Goal: Information Seeking & Learning: Find specific page/section

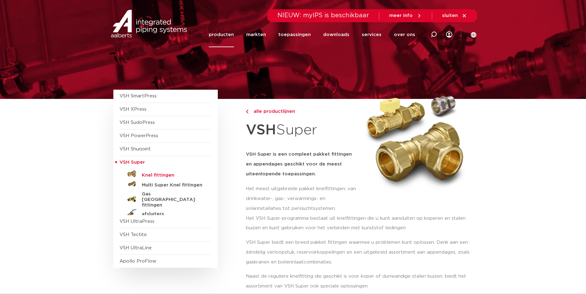
click at [160, 175] on h5 "Knel fittingen" at bounding box center [172, 176] width 61 height 6
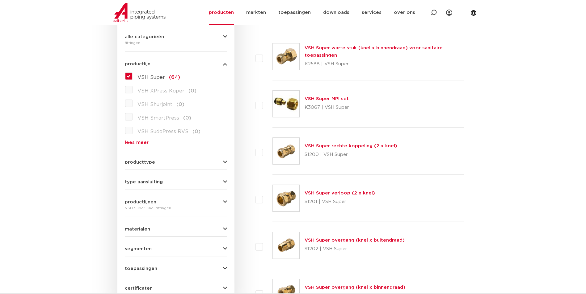
scroll to position [157, 0]
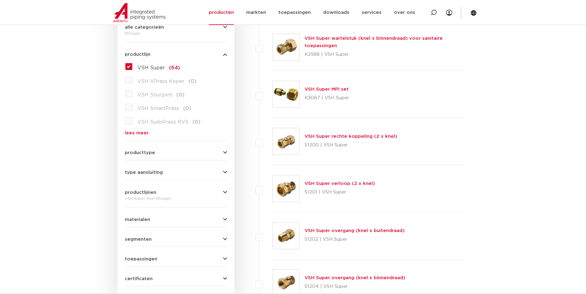
click at [156, 153] on button "producttype" at bounding box center [176, 153] width 102 height 5
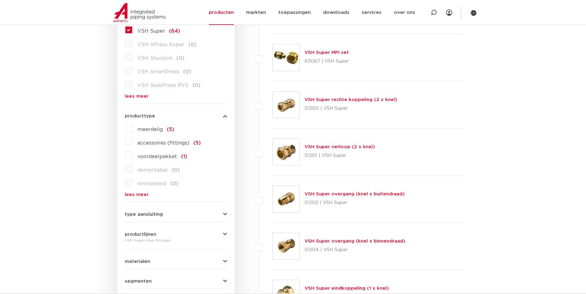
scroll to position [219, 0]
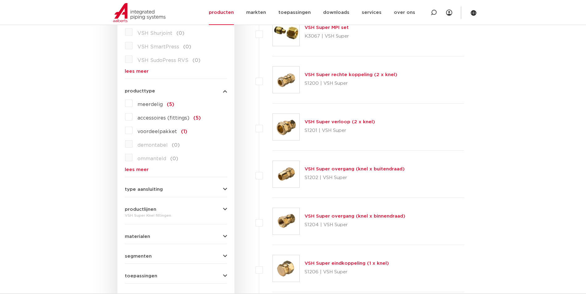
click at [165, 186] on div "type aansluiting buiseind (4) Rp - binnendraad cilindrisch (BSPT) (3) R - buite…" at bounding box center [176, 187] width 102 height 10
click at [167, 188] on button "type aansluiting" at bounding box center [176, 189] width 102 height 5
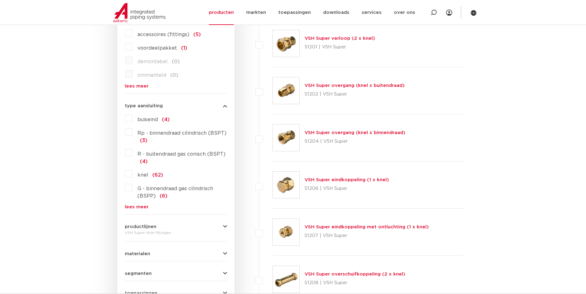
scroll to position [311, 0]
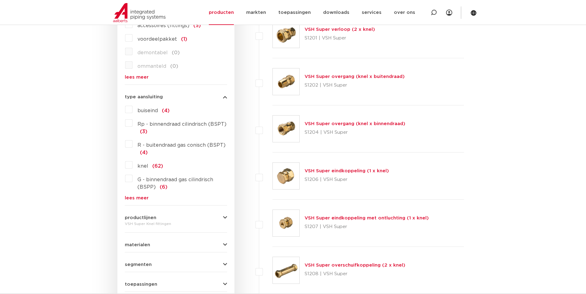
click at [132, 125] on label "Rp - binnendraad cilindrisch (BSPT) (3)" at bounding box center [179, 126] width 94 height 17
click at [0, 0] on input "Rp - binnendraad cilindrisch (BSPT) (3)" at bounding box center [0, 0] width 0 height 0
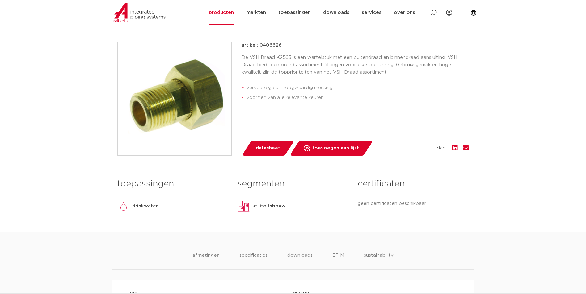
scroll to position [92, 0]
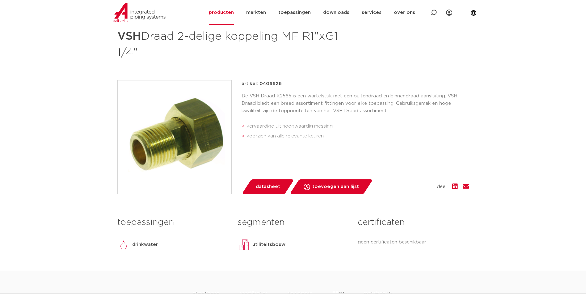
click at [275, 86] on p "artikel: 0406626" at bounding box center [261, 83] width 40 height 7
copy p "0406626"
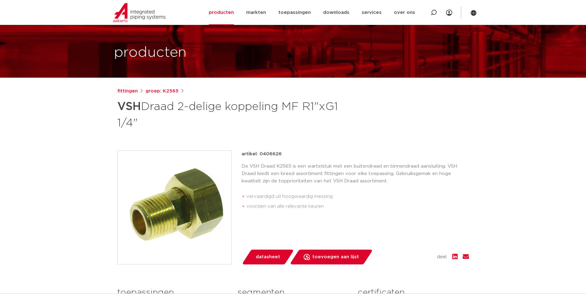
scroll to position [31, 0]
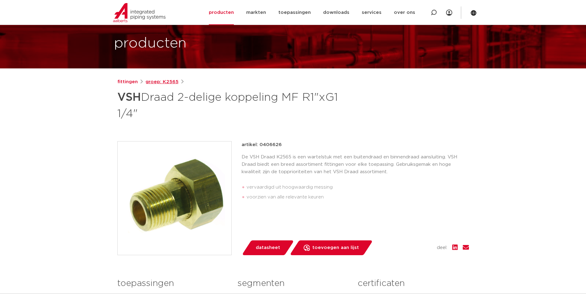
click at [157, 81] on link "groep: K2565" at bounding box center [161, 81] width 33 height 7
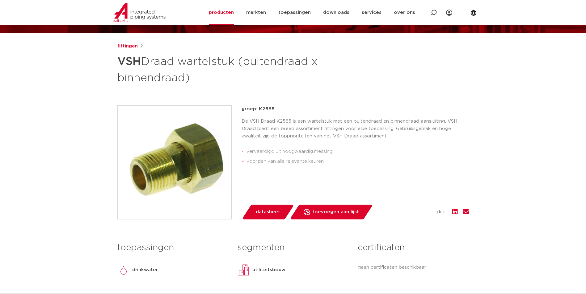
scroll to position [62, 0]
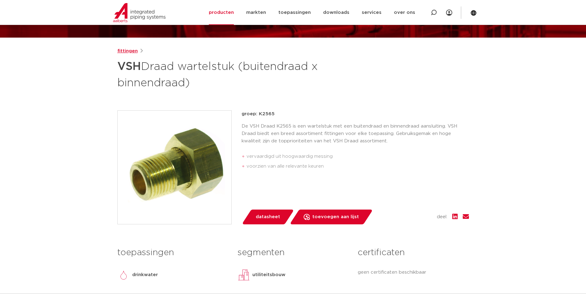
click at [125, 50] on link "fittingen" at bounding box center [127, 51] width 20 height 7
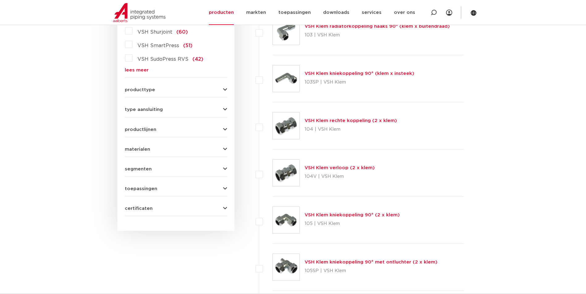
scroll to position [121, 0]
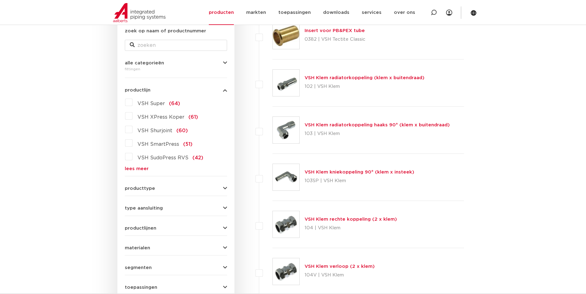
click at [176, 187] on button "producttype" at bounding box center [176, 188] width 102 height 5
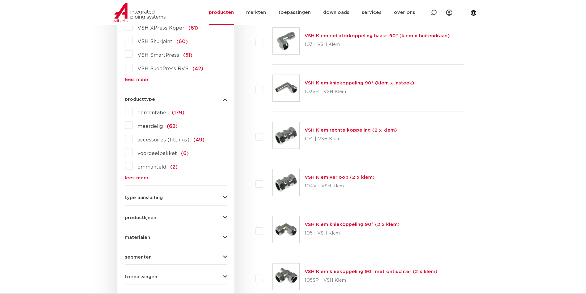
scroll to position [245, 0]
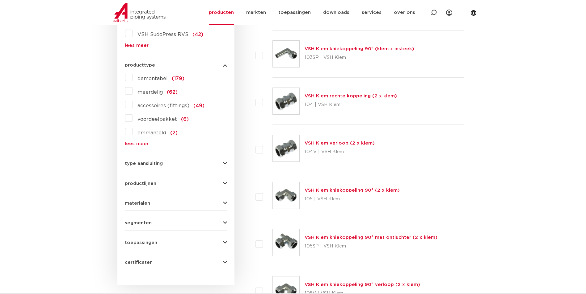
click at [192, 162] on button "type aansluiting" at bounding box center [176, 163] width 102 height 5
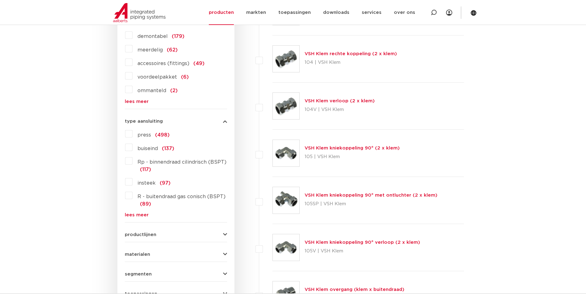
scroll to position [306, 0]
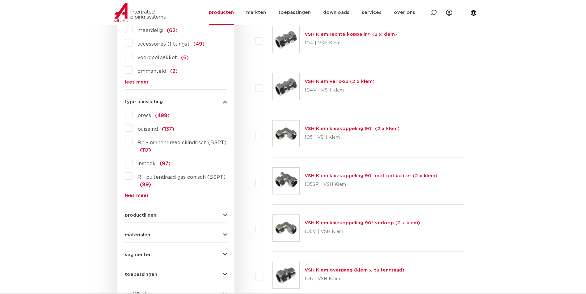
click at [132, 176] on label "R - buitendraad gas conisch (BSPT) (89)" at bounding box center [179, 179] width 94 height 17
click at [0, 0] on input "R - buitendraad gas conisch (BSPT) (89)" at bounding box center [0, 0] width 0 height 0
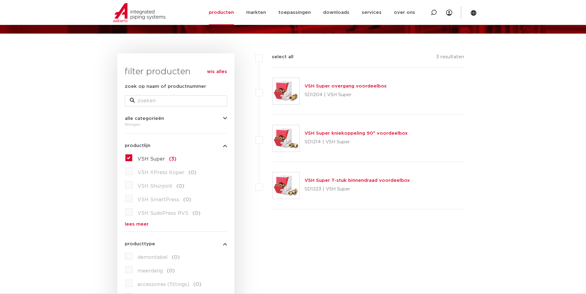
scroll to position [65, 0]
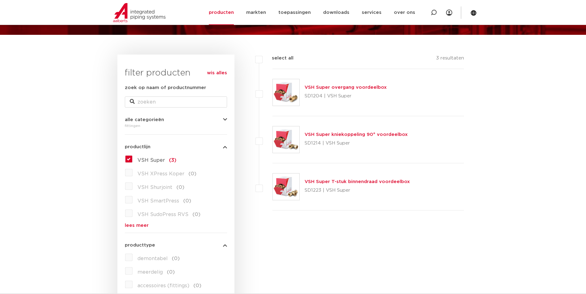
click at [329, 87] on link "VSH Super overgang voordeelbox" at bounding box center [345, 87] width 82 height 5
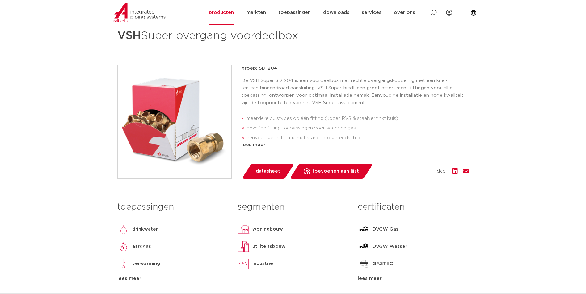
scroll to position [31, 0]
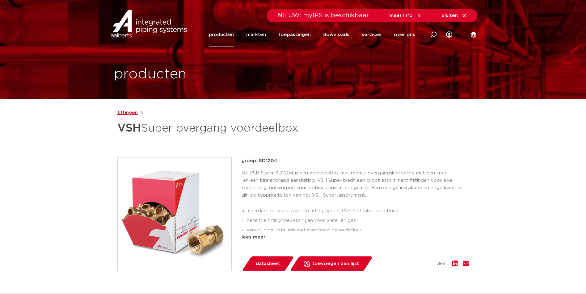
click at [123, 112] on link "fittingen" at bounding box center [127, 112] width 20 height 7
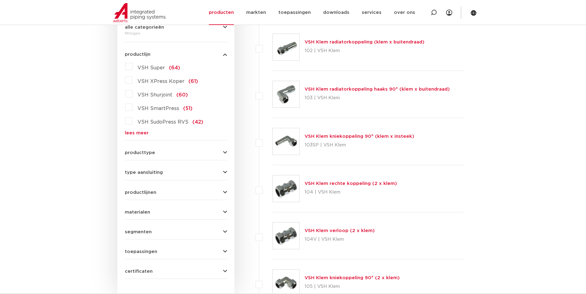
click at [187, 154] on button "producttype" at bounding box center [176, 153] width 102 height 5
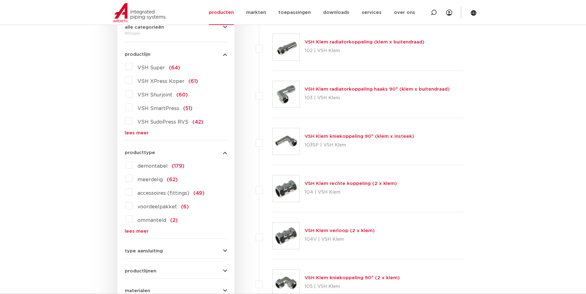
click at [132, 178] on label "meerdelig (62)" at bounding box center [154, 179] width 45 height 10
click at [0, 0] on input "meerdelig (62)" at bounding box center [0, 0] width 0 height 0
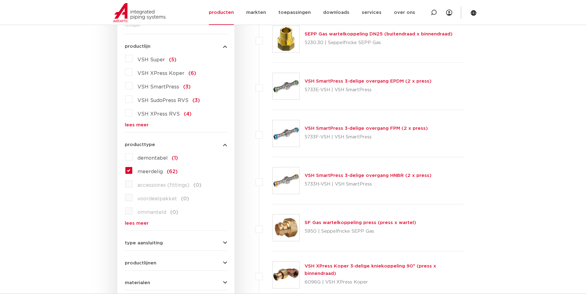
scroll to position [165, 0]
click at [132, 157] on label "demontabel (1)" at bounding box center [154, 158] width 45 height 10
click at [0, 0] on input "demontabel (1)" at bounding box center [0, 0] width 0 height 0
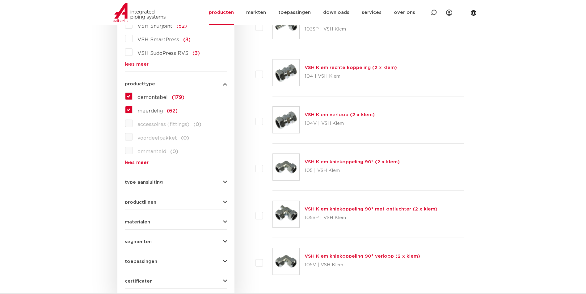
scroll to position [226, 0]
click at [162, 185] on form "zoek op naam of productnummer alle categorieën fittingen fittingen afsluiters b…" at bounding box center [176, 106] width 102 height 366
click at [221, 182] on button "type aansluiting" at bounding box center [176, 182] width 102 height 5
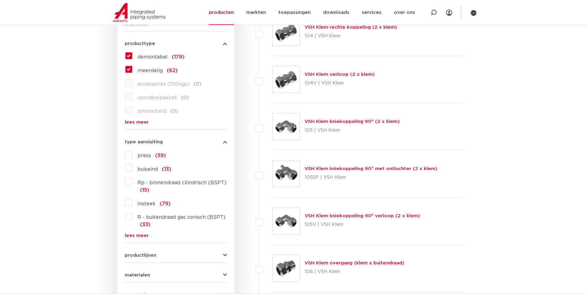
scroll to position [288, 0]
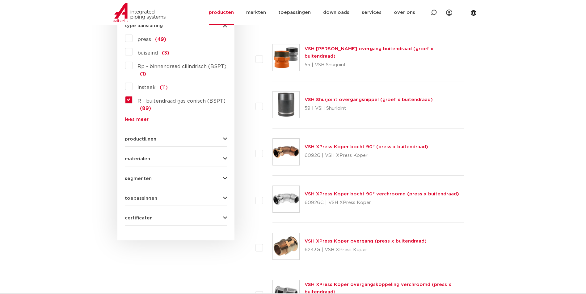
scroll to position [368, 0]
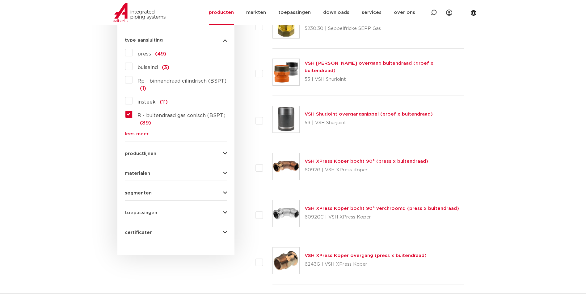
click at [132, 82] on label "Rp - binnendraad cilindrisch (BSPT) (1)" at bounding box center [179, 83] width 94 height 17
click at [0, 0] on input "Rp - binnendraad cilindrisch (BSPT) (1)" at bounding box center [0, 0] width 0 height 0
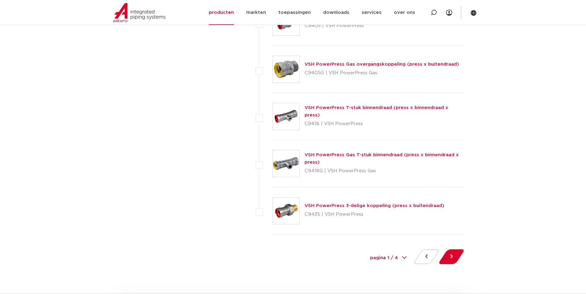
scroll to position [2807, 0]
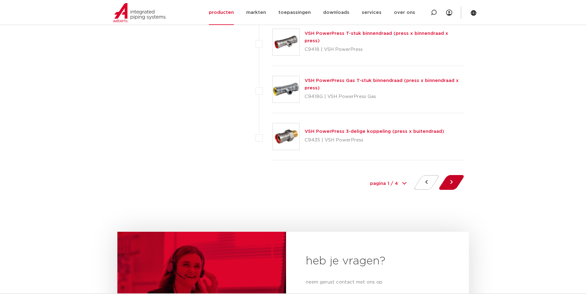
click at [453, 182] on button at bounding box center [451, 182] width 18 height 15
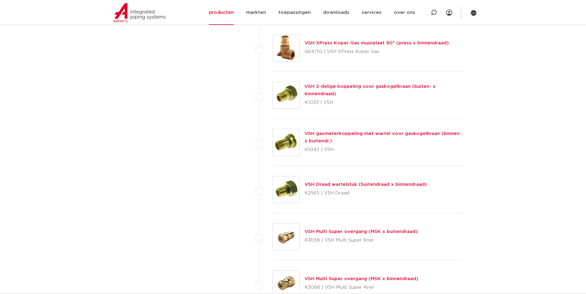
scroll to position [957, 0]
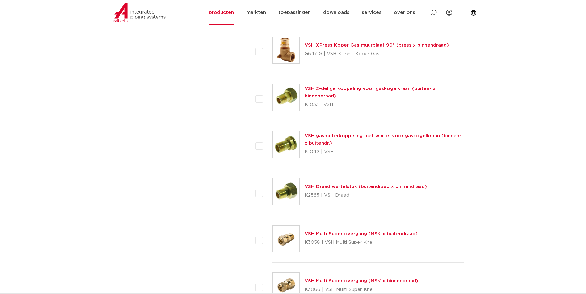
click at [370, 187] on link "VSH Draad wartelstuk (buitendraad x binnendraad)" at bounding box center [365, 187] width 122 height 5
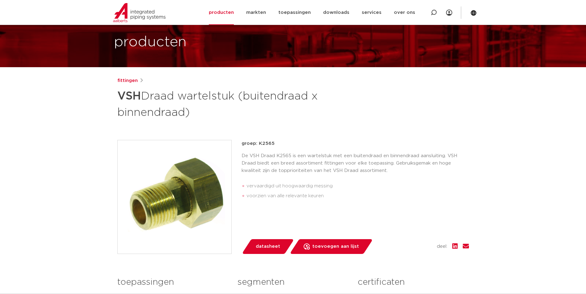
scroll to position [31, 0]
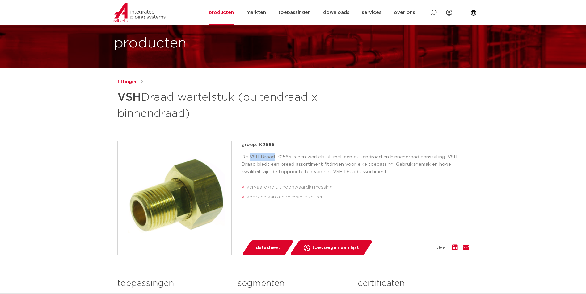
drag, startPoint x: 273, startPoint y: 158, endPoint x: 249, endPoint y: 156, distance: 23.8
click at [249, 156] on p "De VSH Draad K2565 is een wartelstuk met een buitendraad en binnendraad aanslui…" at bounding box center [354, 165] width 227 height 22
copy p "VSH Draad"
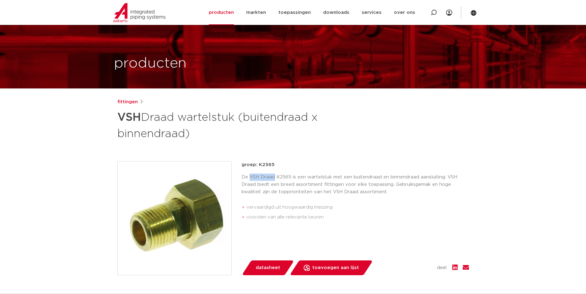
scroll to position [0, 0]
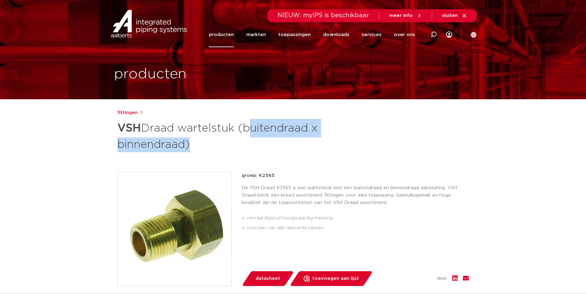
drag, startPoint x: 246, startPoint y: 128, endPoint x: 185, endPoint y: 146, distance: 63.5
click at [185, 146] on h1 "VSH Draad wartelstuk (buitendraad x binnendraad)" at bounding box center [233, 135] width 232 height 33
copy h1 "buitendraad x binnendraad"
click at [466, 15] on icon at bounding box center [464, 16] width 6 height 6
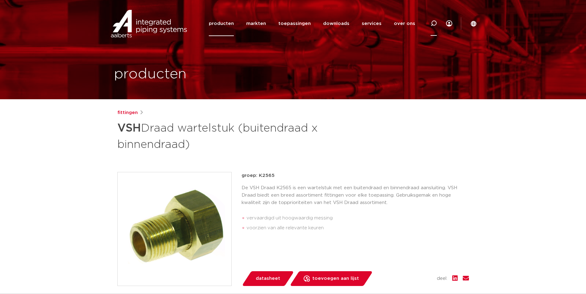
click at [431, 24] on icon at bounding box center [433, 23] width 6 height 6
paste input "buitendraad x binnendraad"
type input "buitendraad x binnendraad"
click button "Zoeken" at bounding box center [0, 0] width 0 height 0
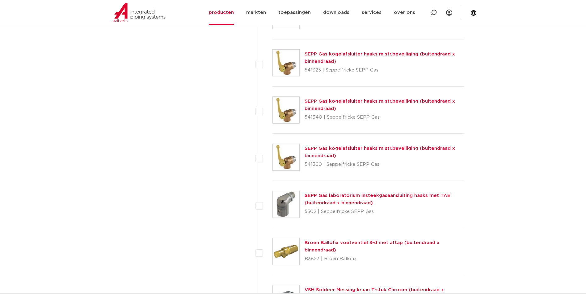
scroll to position [802, 0]
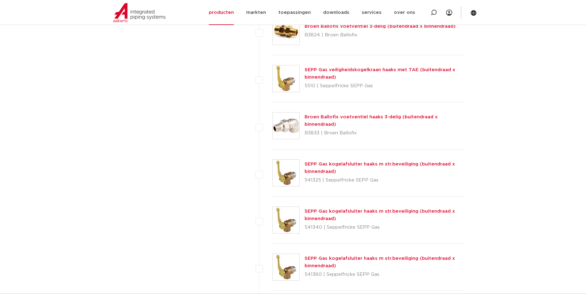
drag, startPoint x: 585, startPoint y: 95, endPoint x: 585, endPoint y: 75, distance: 20.7
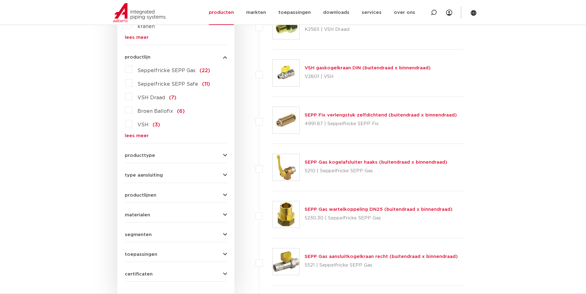
scroll to position [310, 0]
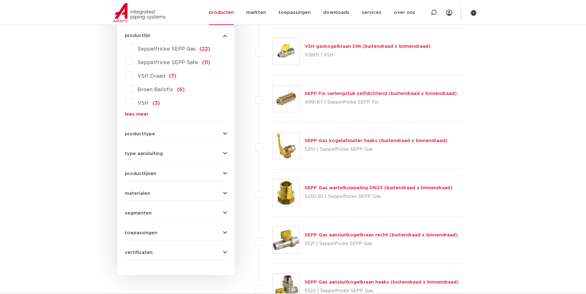
click at [186, 135] on button "producttype" at bounding box center [176, 134] width 102 height 5
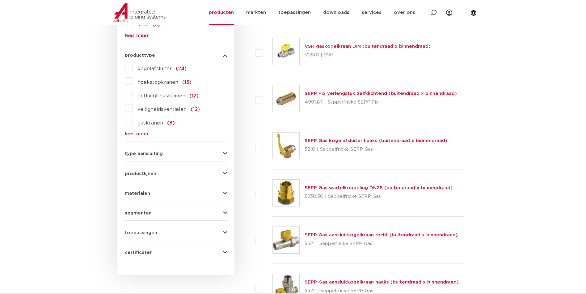
scroll to position [305, 0]
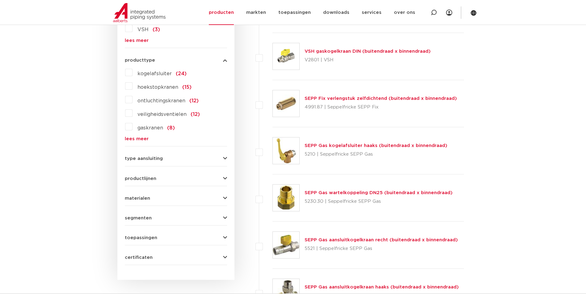
click at [168, 160] on button "type aansluiting" at bounding box center [176, 158] width 102 height 5
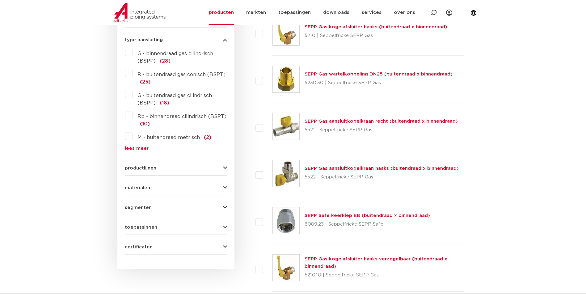
scroll to position [429, 0]
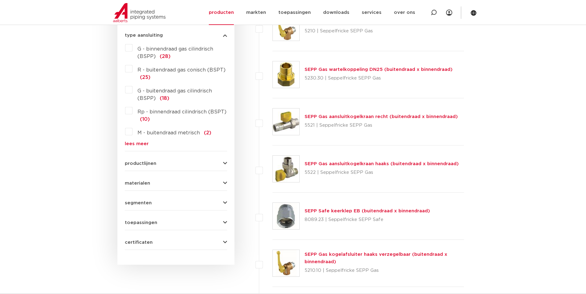
click at [176, 165] on button "productlijnen" at bounding box center [176, 163] width 102 height 5
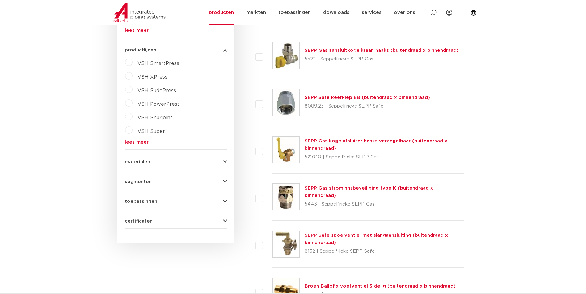
scroll to position [552, 0]
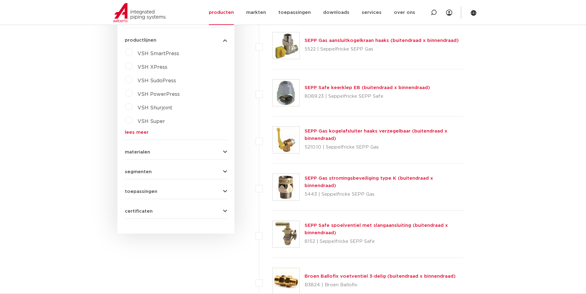
click at [172, 151] on button "materialen" at bounding box center [176, 152] width 102 height 5
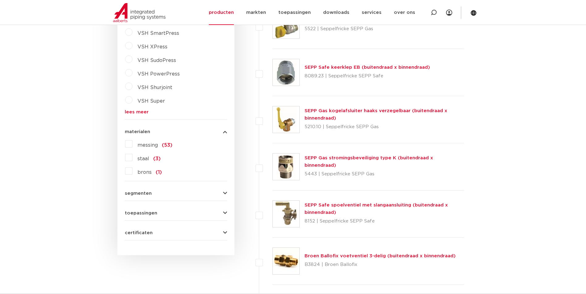
scroll to position [583, 0]
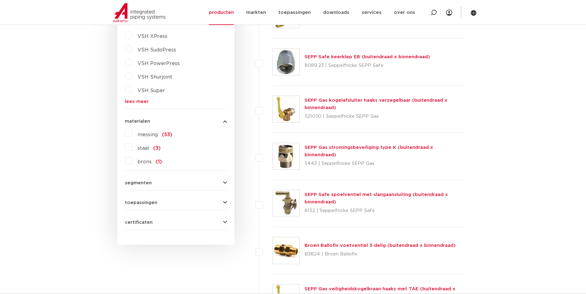
click at [132, 134] on label "messing (53)" at bounding box center [152, 134] width 40 height 10
click at [0, 0] on input "messing (53)" at bounding box center [0, 0] width 0 height 0
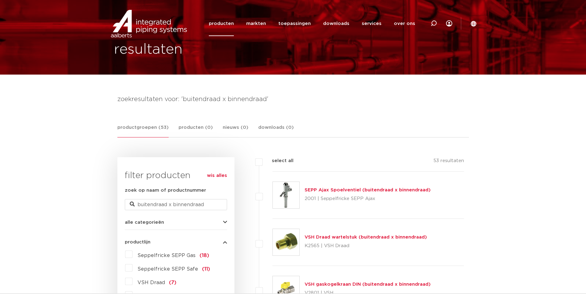
scroll to position [62, 0]
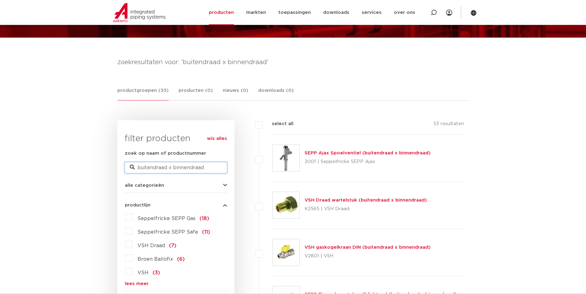
click at [208, 166] on input "buitendraad x binnendraad" at bounding box center [176, 167] width 102 height 11
type input "buitendraad x binnendraad 1''"
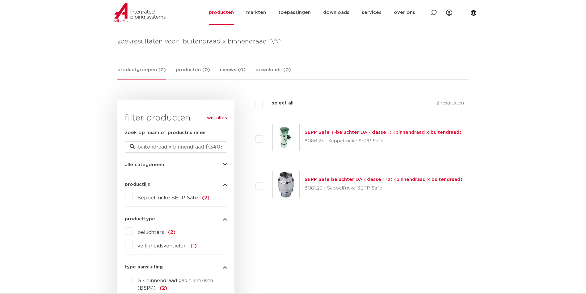
scroll to position [123, 0]
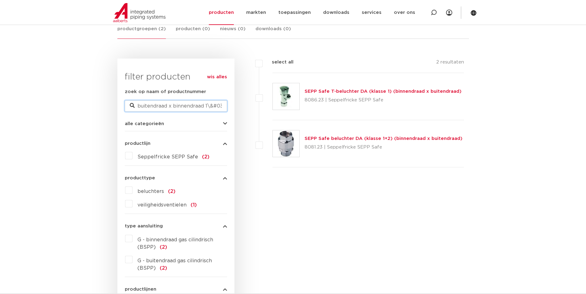
click at [208, 106] on input "buitendraad x binnendraad 1\&#039;\&#039;" at bounding box center [176, 106] width 102 height 11
drag, startPoint x: 207, startPoint y: 106, endPoint x: 233, endPoint y: 109, distance: 26.1
click at [233, 109] on div "wis alles filter producten zoek op naam of productnummer buitendraad x binnendr…" at bounding box center [175, 279] width 117 height 440
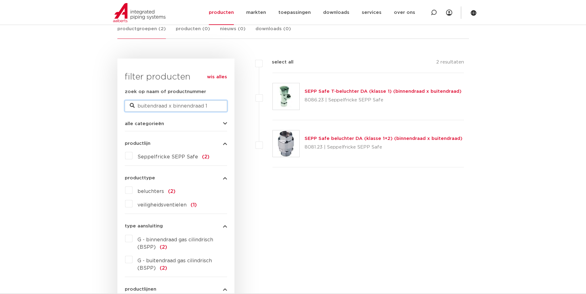
type input "buitendraad x binnendraad 1"
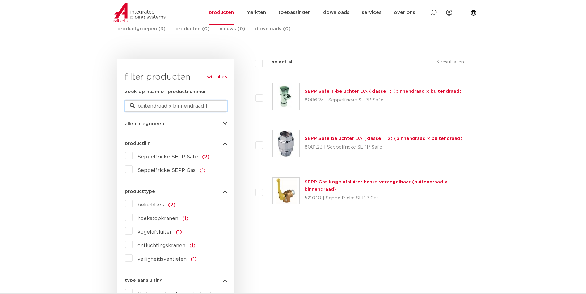
click at [208, 107] on input "buitendraad x binnendraad 1" at bounding box center [176, 106] width 102 height 11
type input "buitendraad x binnendraad"
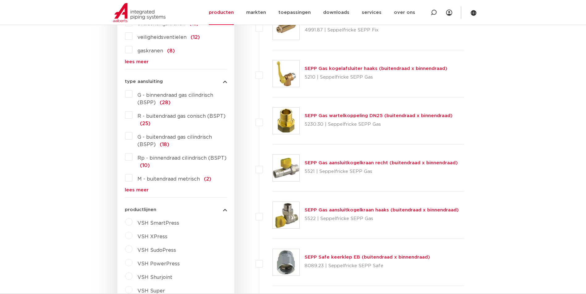
scroll to position [391, 0]
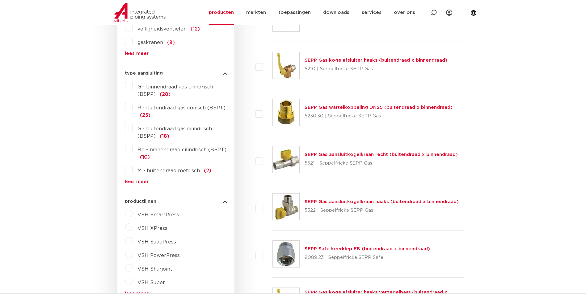
click at [132, 182] on link "lees meer" at bounding box center [176, 182] width 102 height 5
click at [132, 150] on label "Rp - binnendraad cilindrisch (BSPT) (10)" at bounding box center [179, 152] width 94 height 17
click at [0, 0] on input "Rp - binnendraad cilindrisch (BSPT) (10)" at bounding box center [0, 0] width 0 height 0
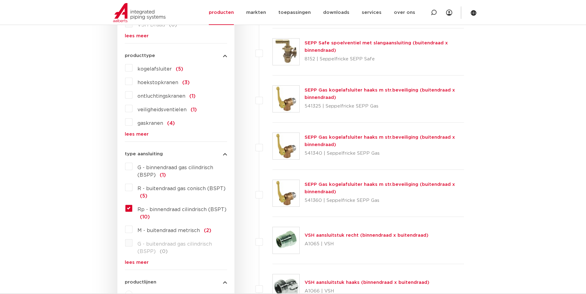
scroll to position [298, 0]
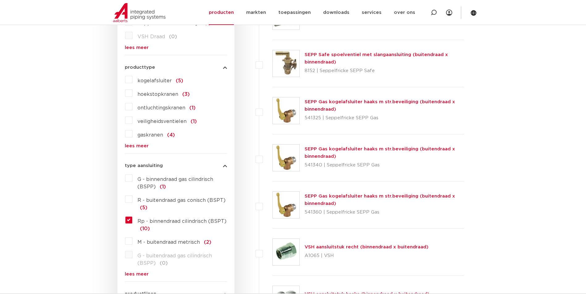
click at [337, 248] on link "VSH aansluitstuk recht (binnendraad x buitendraad)" at bounding box center [366, 247] width 124 height 5
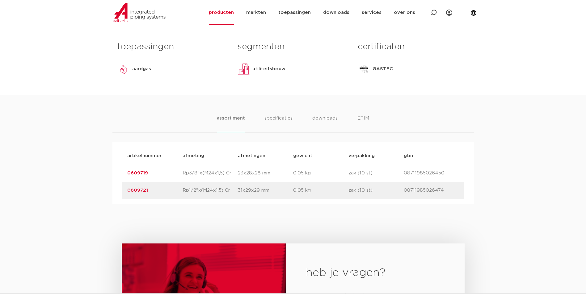
scroll to position [278, 0]
